Goal: Navigation & Orientation: Find specific page/section

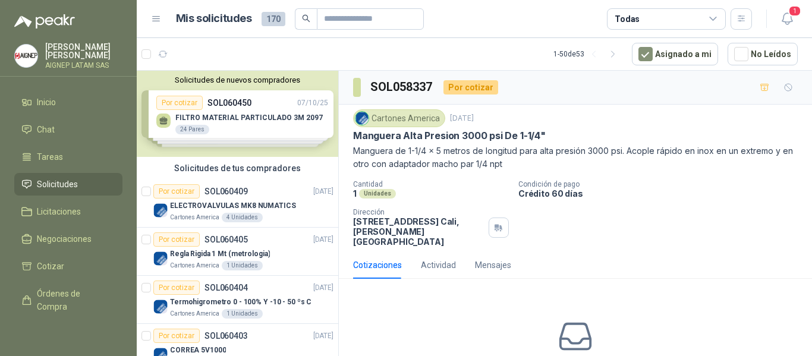
click at [153, 12] on div "Mis solicitudes 170 Todas" at bounding box center [451, 18] width 601 height 21
click at [155, 15] on icon at bounding box center [156, 19] width 11 height 11
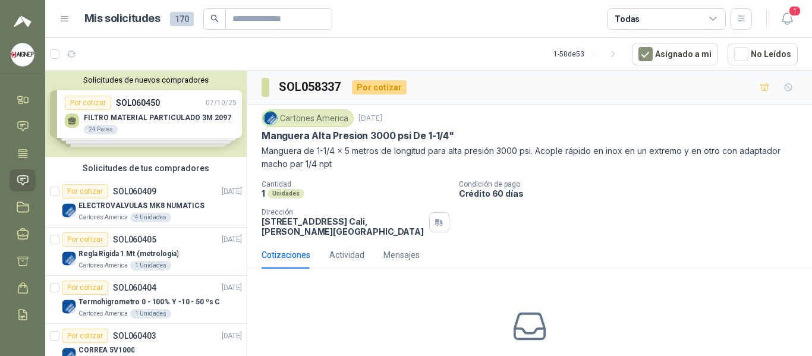
click at [155, 15] on h1 "Mis solicitudes" at bounding box center [122, 18] width 76 height 17
click at [713, 18] on icon at bounding box center [713, 19] width 11 height 11
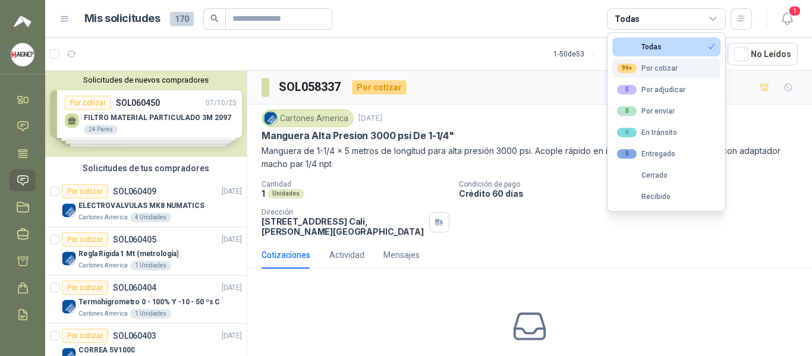
click at [664, 65] on div "99+ Por cotizar" at bounding box center [647, 69] width 61 height 10
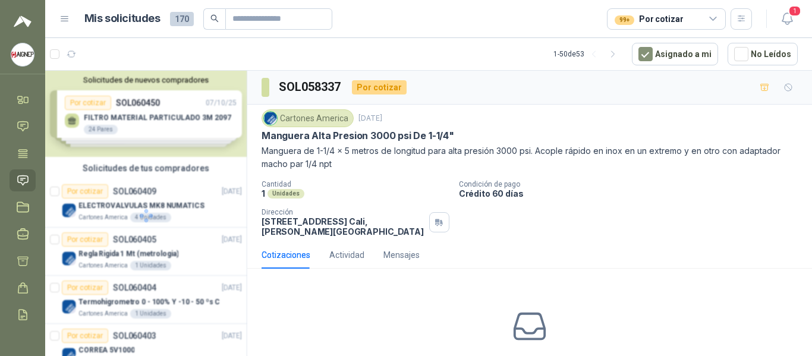
click at [465, 44] on article "1 - 50 de 53 Asignado a mi No Leídos" at bounding box center [428, 54] width 766 height 32
click at [62, 18] on icon at bounding box center [64, 19] width 11 height 11
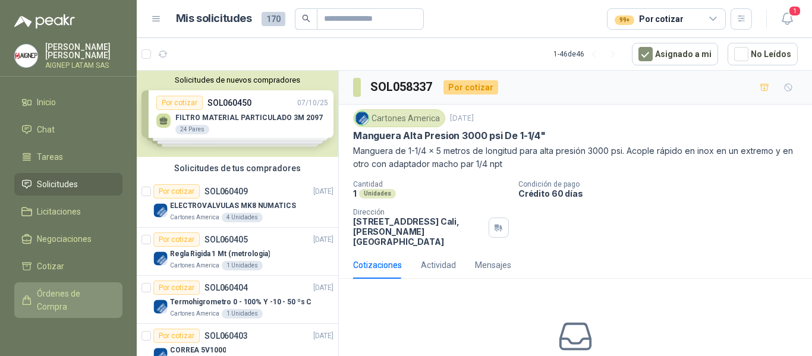
click at [76, 306] on span "Órdenes de Compra" at bounding box center [74, 300] width 74 height 26
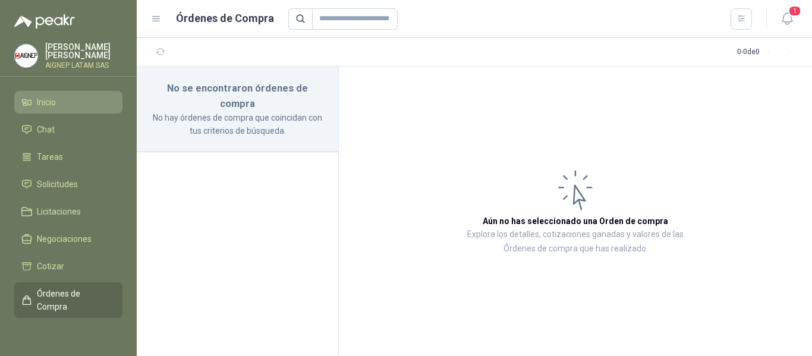
click at [64, 98] on li "Inicio" at bounding box center [68, 102] width 94 height 13
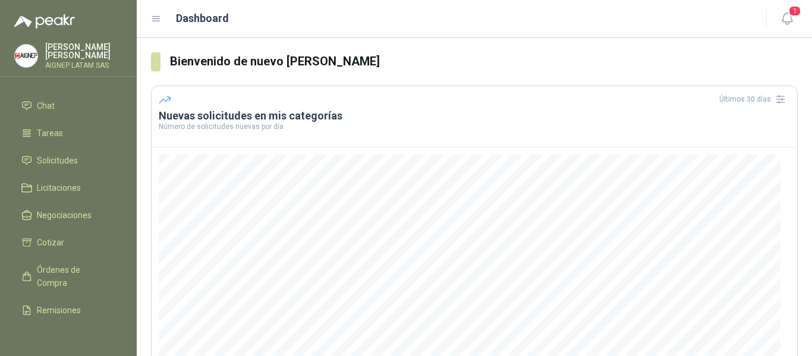
scroll to position [88, 0]
click at [81, 62] on p "AIGNEP LATAM SAS" at bounding box center [83, 65] width 77 height 7
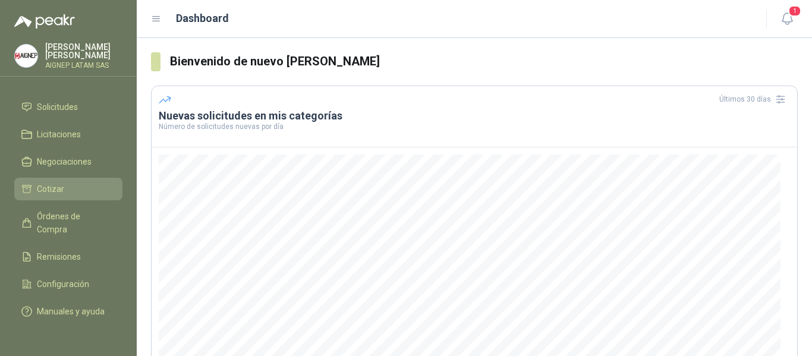
click at [68, 182] on li "Cotizar" at bounding box center [68, 188] width 94 height 13
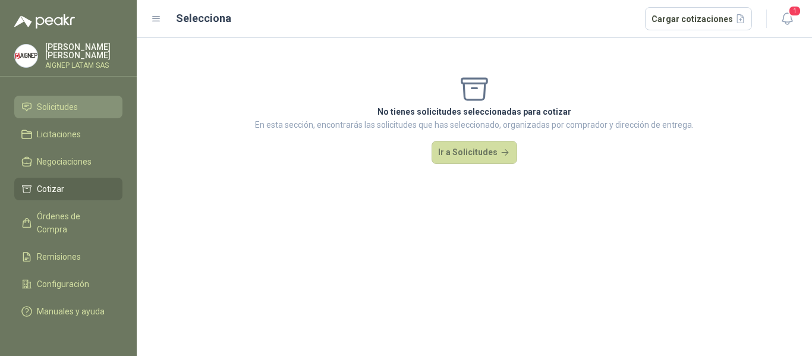
click at [84, 100] on li "Solicitudes" at bounding box center [68, 106] width 94 height 13
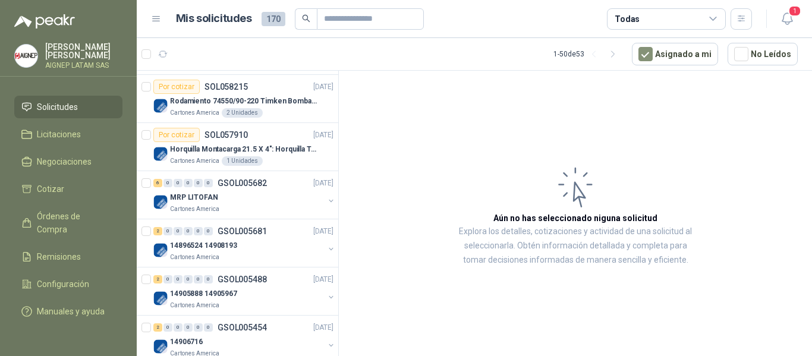
scroll to position [505, 0]
